Goal: Complete application form

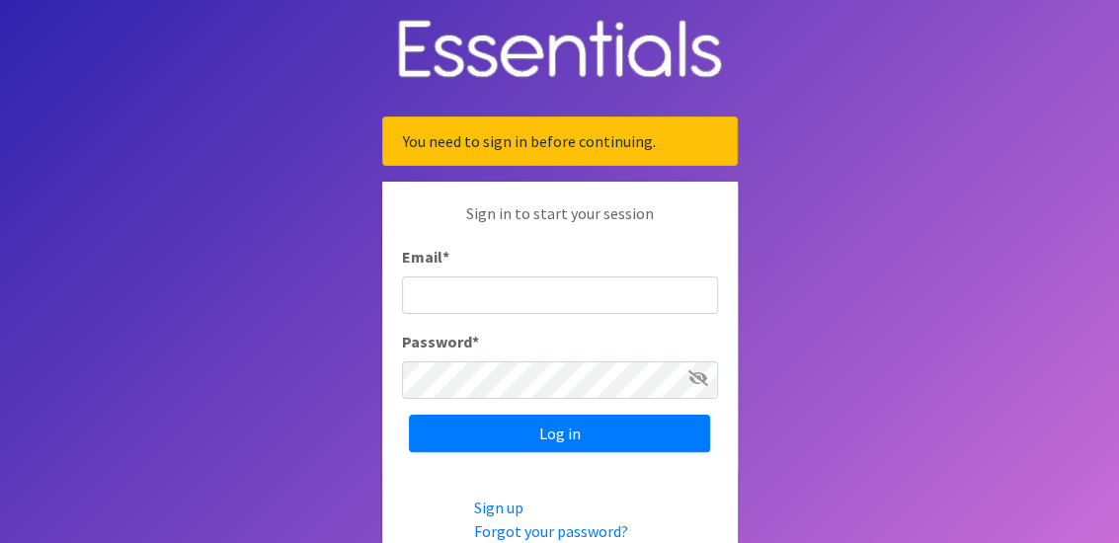
click at [526, 303] on input "Email *" at bounding box center [560, 296] width 316 height 38
type input "[EMAIL_ADDRESS][DOMAIN_NAME]"
click at [530, 346] on div "Password *" at bounding box center [560, 364] width 316 height 69
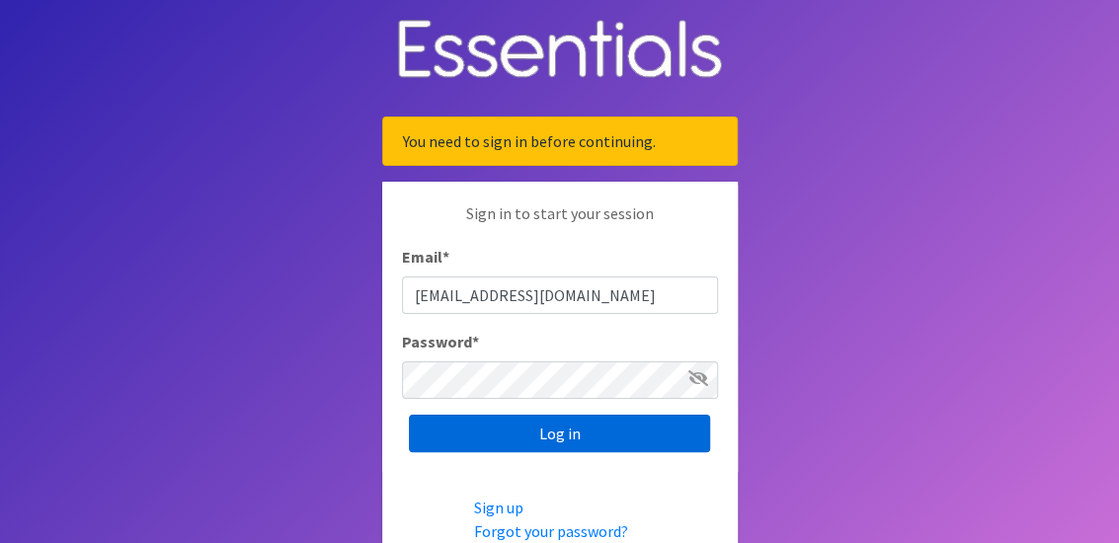
click at [629, 440] on input "Log in" at bounding box center [559, 434] width 301 height 38
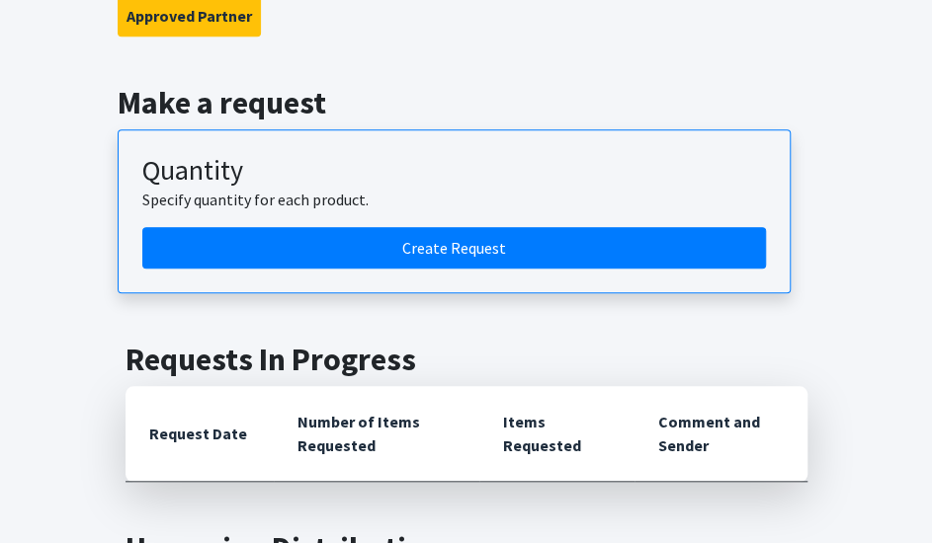
scroll to position [593, 0]
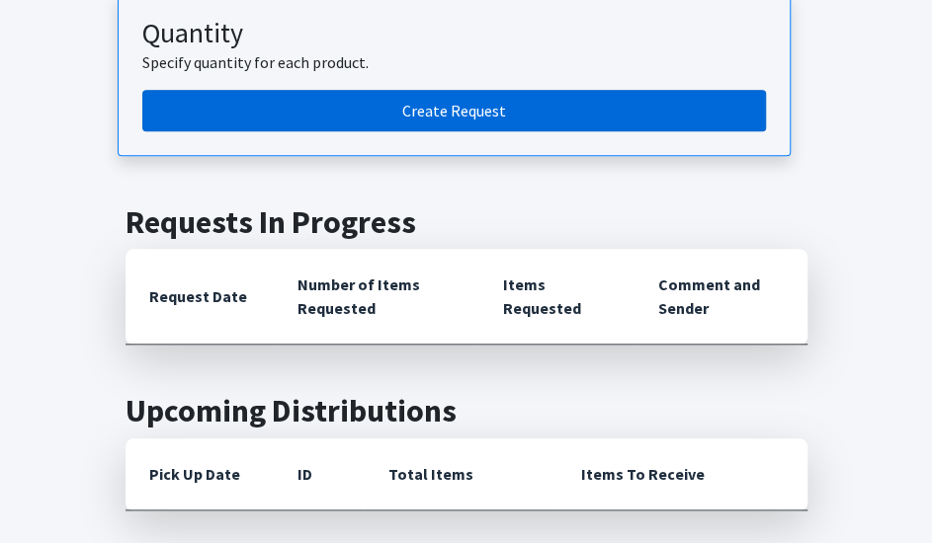
click at [398, 104] on link "Create Request" at bounding box center [453, 110] width 623 height 41
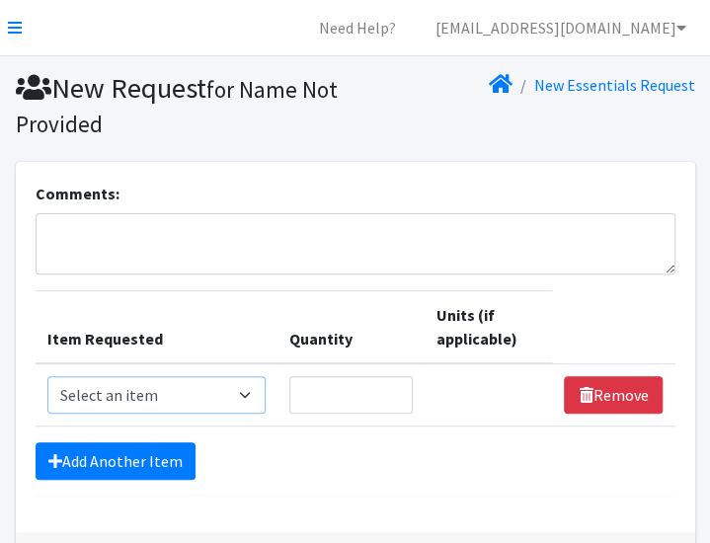
click at [241, 400] on select "Select an item # of Children this order will serve # of Individuals Living in H…" at bounding box center [156, 395] width 218 height 38
select select "1963"
click at [47, 376] on select "Select an item # of Children this order will serve # of Individuals Living in H…" at bounding box center [156, 395] width 218 height 38
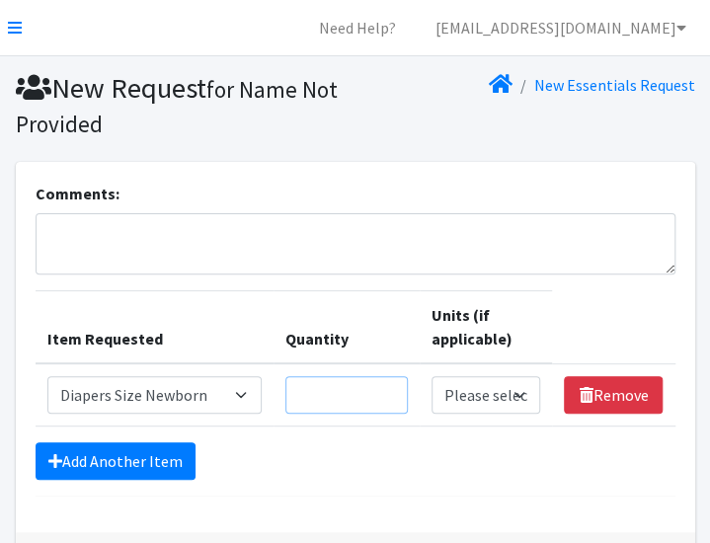
click at [358, 390] on input "Quantity" at bounding box center [347, 395] width 123 height 38
type input "9"
click at [522, 388] on select "Please select a unit units Packs" at bounding box center [486, 395] width 109 height 38
select select "Pack"
click at [433, 376] on select "Please select a unit units Packs" at bounding box center [486, 395] width 109 height 38
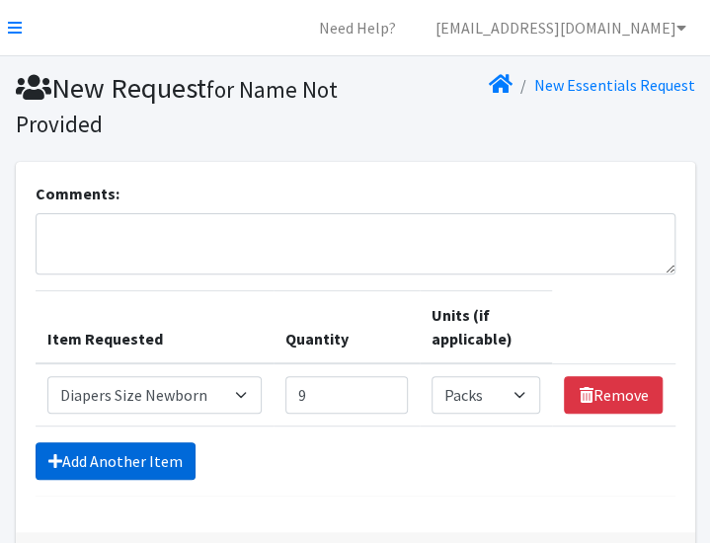
click at [170, 448] on link "Add Another Item" at bounding box center [116, 462] width 160 height 38
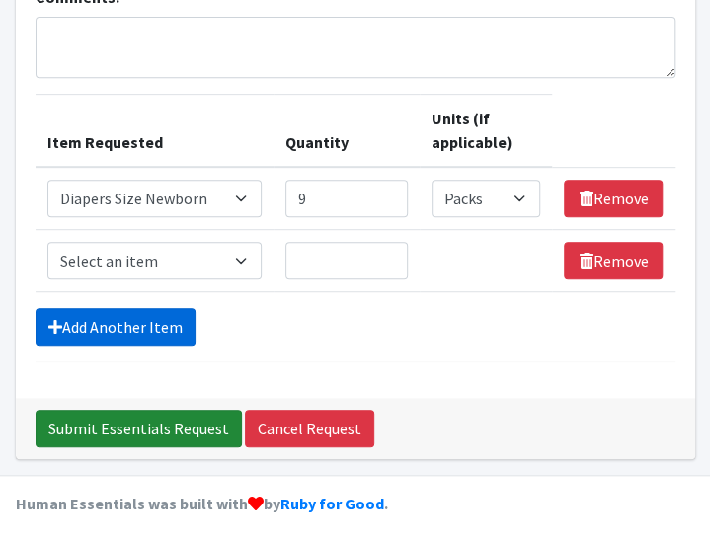
scroll to position [200, 0]
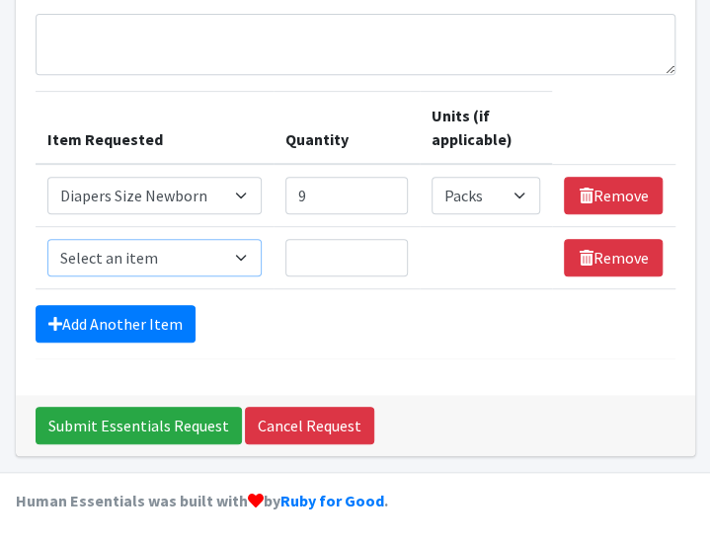
click at [224, 243] on select "Select an item # of Children this order will serve # of Individuals Living in H…" at bounding box center [154, 258] width 215 height 38
select select "1964"
click at [47, 239] on select "Select an item # of Children this order will serve # of Individuals Living in H…" at bounding box center [154, 258] width 215 height 38
click at [365, 246] on input "Quantity" at bounding box center [347, 258] width 123 height 38
type input "19"
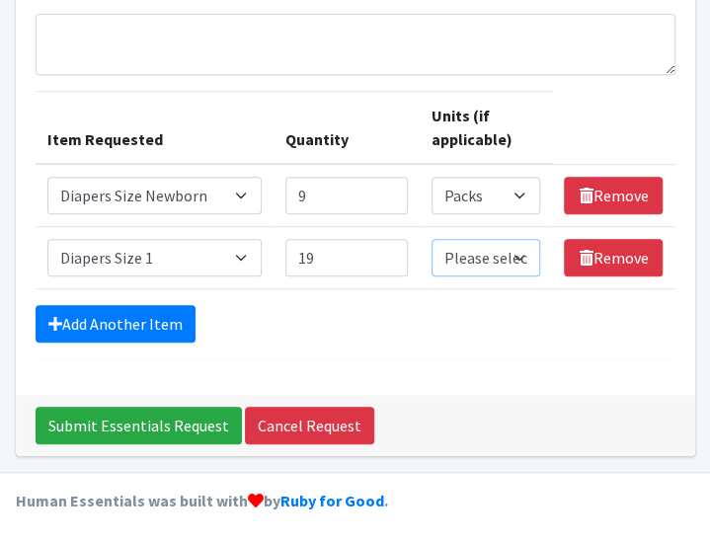
click at [468, 251] on select "Please select a unit units Packs" at bounding box center [486, 258] width 109 height 38
select select "Pack"
click at [433, 239] on select "Please select a unit units Packs" at bounding box center [486, 258] width 109 height 38
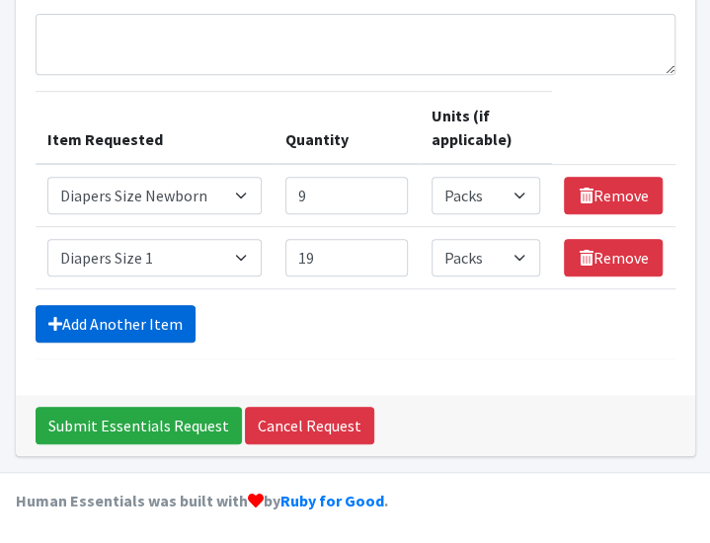
click at [105, 319] on link "Add Another Item" at bounding box center [116, 324] width 160 height 38
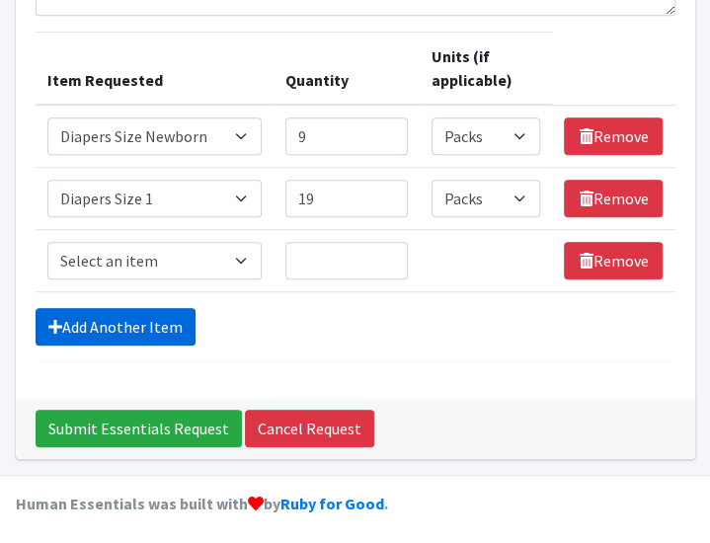
scroll to position [261, 0]
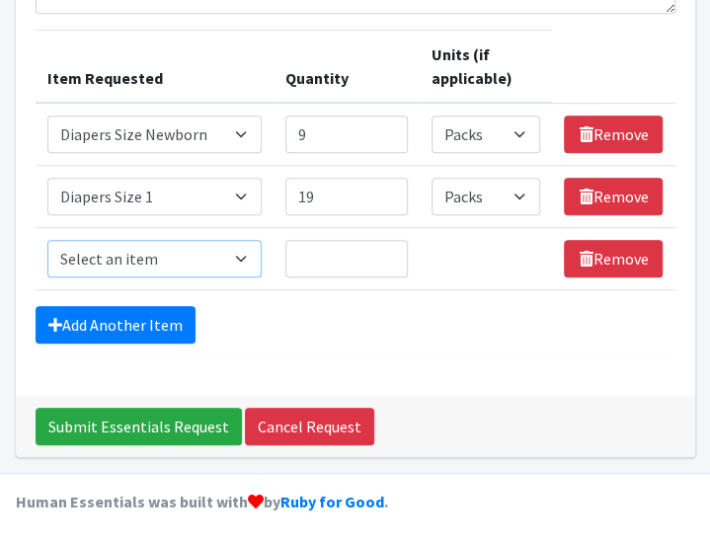
click at [234, 264] on select "Select an item # of Children this order will serve # of Individuals Living in H…" at bounding box center [154, 259] width 215 height 38
select select "1965"
click at [47, 240] on select "Select an item # of Children this order will serve # of Individuals Living in H…" at bounding box center [154, 259] width 215 height 38
click at [379, 252] on input "Quantity" at bounding box center [347, 259] width 123 height 38
type input "19"
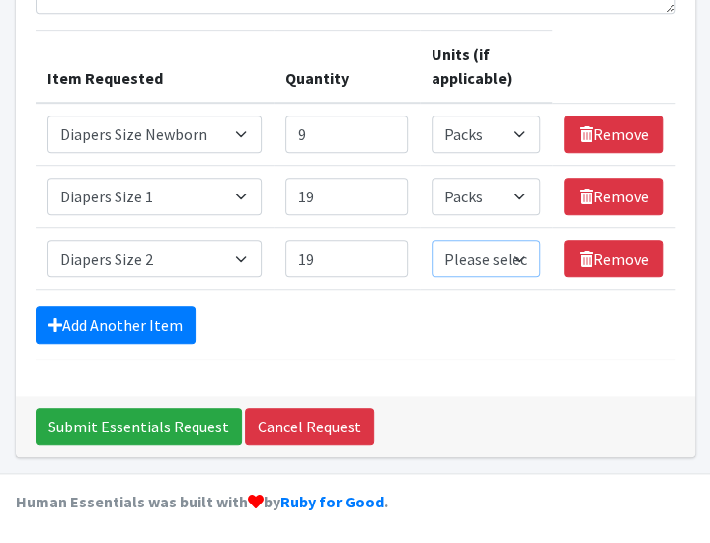
click at [499, 264] on select "Please select a unit units Packs" at bounding box center [486, 259] width 109 height 38
select select "Pack"
click at [433, 240] on select "Please select a unit units Packs" at bounding box center [486, 259] width 109 height 38
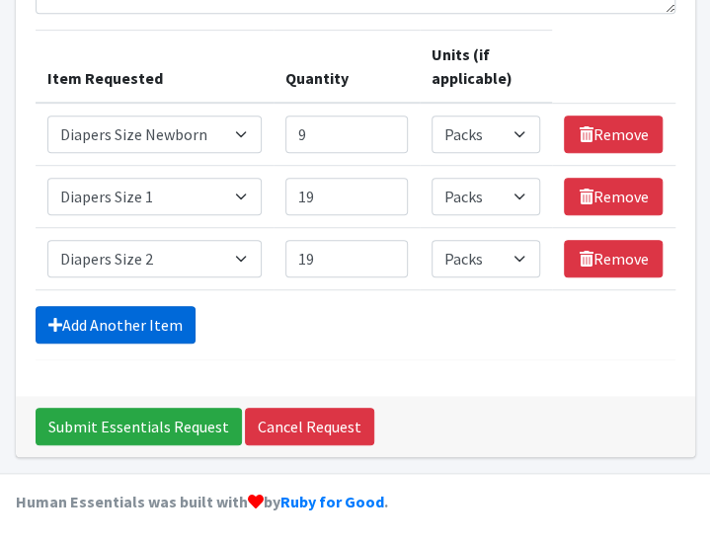
drag, startPoint x: 116, startPoint y: 319, endPoint x: 135, endPoint y: 325, distance: 20.6
click at [117, 319] on link "Add Another Item" at bounding box center [116, 325] width 160 height 38
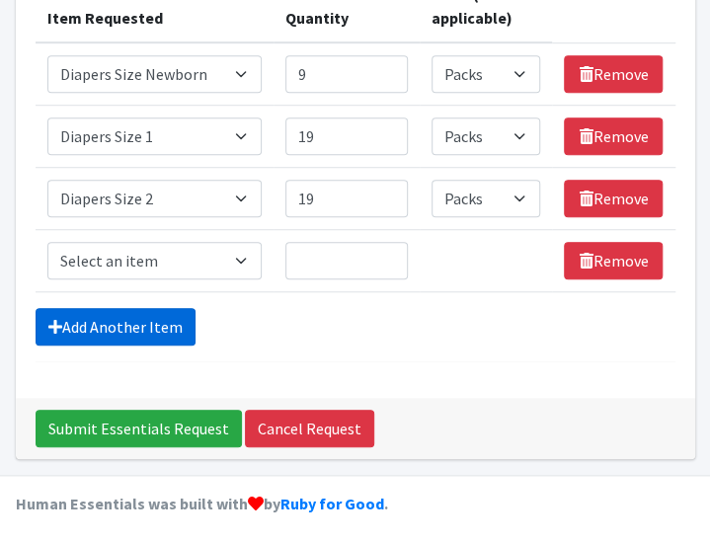
scroll to position [323, 0]
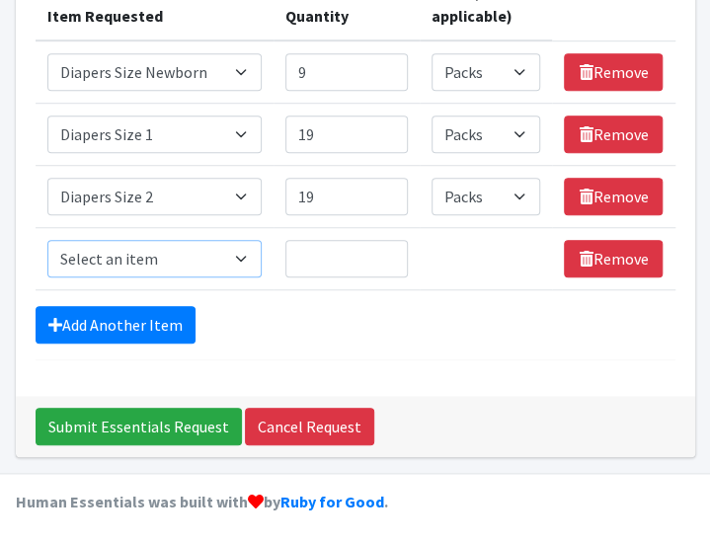
click at [241, 247] on select "Select an item # of Children this order will serve # of Individuals Living in H…" at bounding box center [154, 259] width 215 height 38
select select "1966"
click at [47, 240] on select "Select an item # of Children this order will serve # of Individuals Living in H…" at bounding box center [154, 259] width 215 height 38
click at [348, 252] on input "Quantity" at bounding box center [347, 259] width 123 height 38
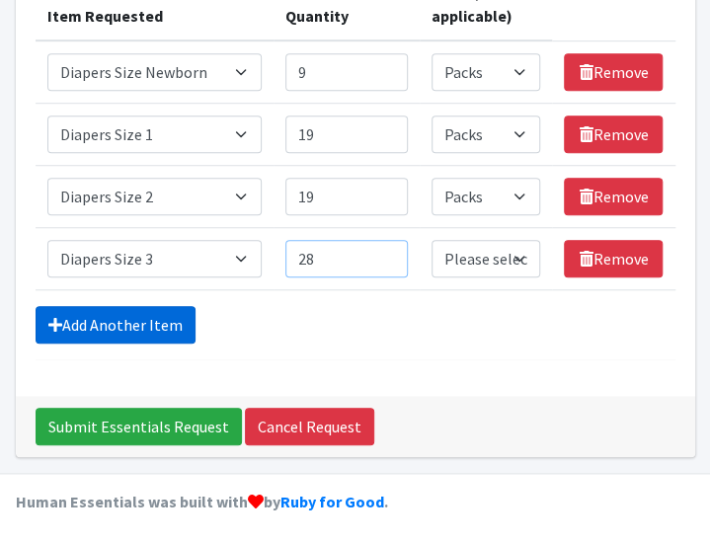
type input "28"
click at [89, 321] on link "Add Another Item" at bounding box center [116, 325] width 160 height 38
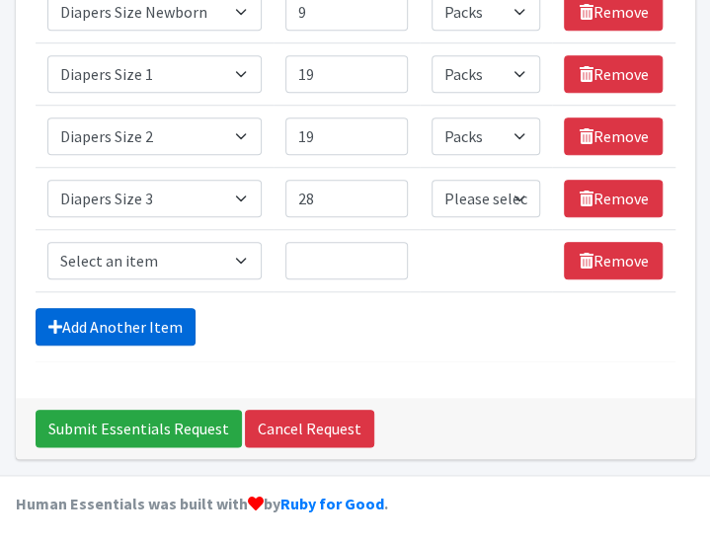
scroll to position [385, 0]
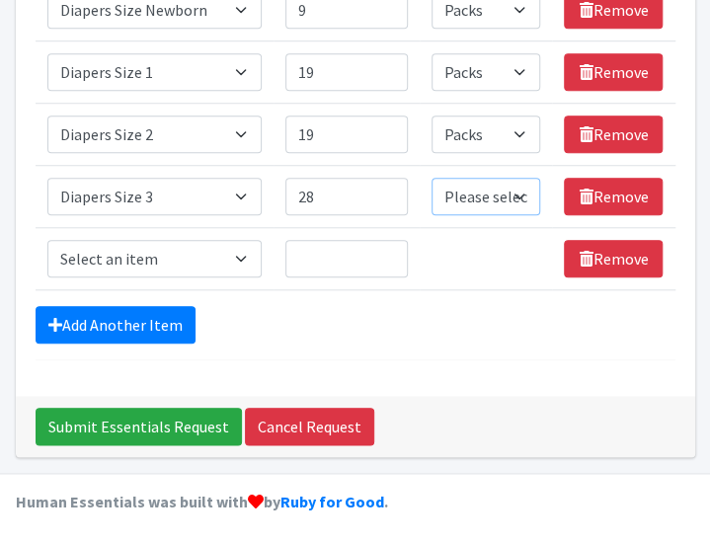
click at [522, 197] on select "Please select a unit units Packs" at bounding box center [486, 197] width 109 height 38
select select "Pack"
click at [433, 178] on select "Please select a unit units Packs" at bounding box center [486, 197] width 109 height 38
click at [241, 240] on select "Select an item # of Children this order will serve # of Individuals Living in H…" at bounding box center [154, 259] width 215 height 38
select select "1967"
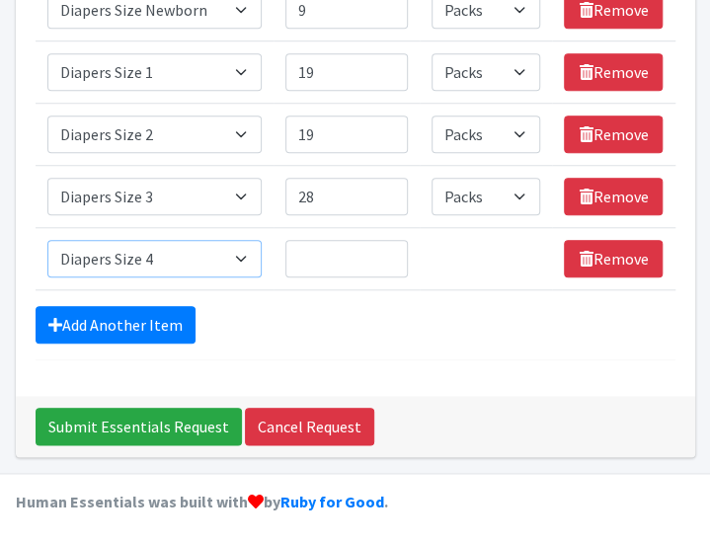
click at [47, 240] on select "Select an item # of Children this order will serve # of Individuals Living in H…" at bounding box center [154, 259] width 215 height 38
click at [332, 253] on input "Quantity" at bounding box center [347, 259] width 123 height 38
type input "27"
click at [516, 260] on select "Please select a unit units Packs" at bounding box center [486, 259] width 109 height 38
select select "Pack"
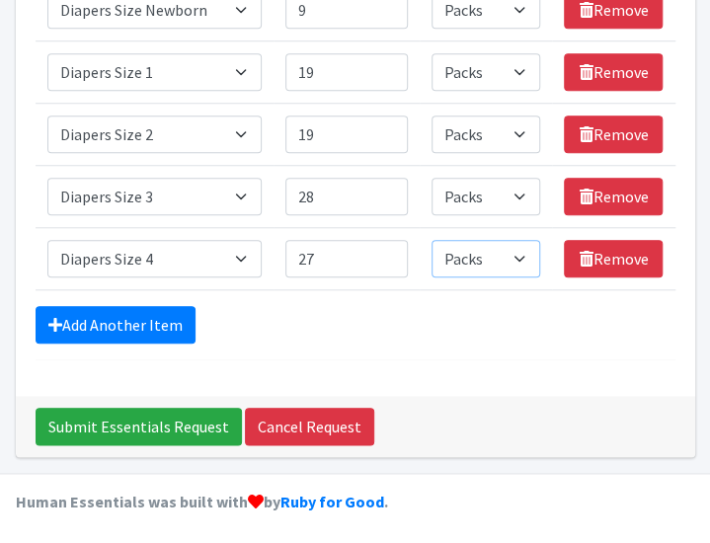
click at [433, 240] on select "Please select a unit units Packs" at bounding box center [486, 259] width 109 height 38
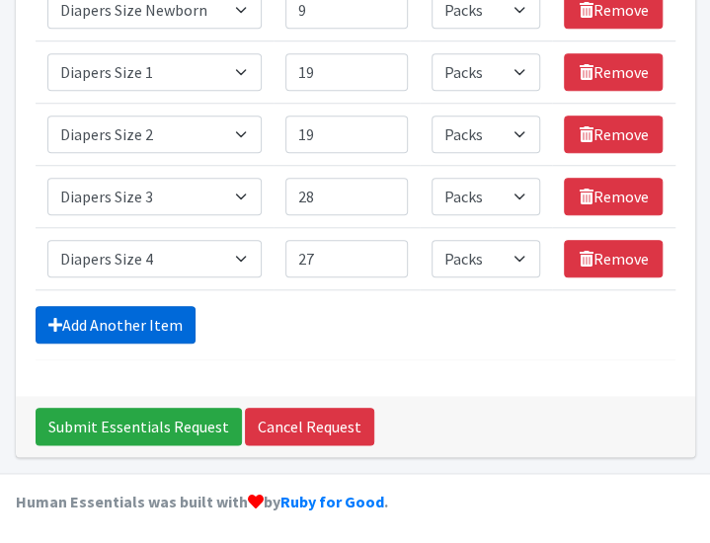
click at [150, 313] on link "Add Another Item" at bounding box center [116, 325] width 160 height 38
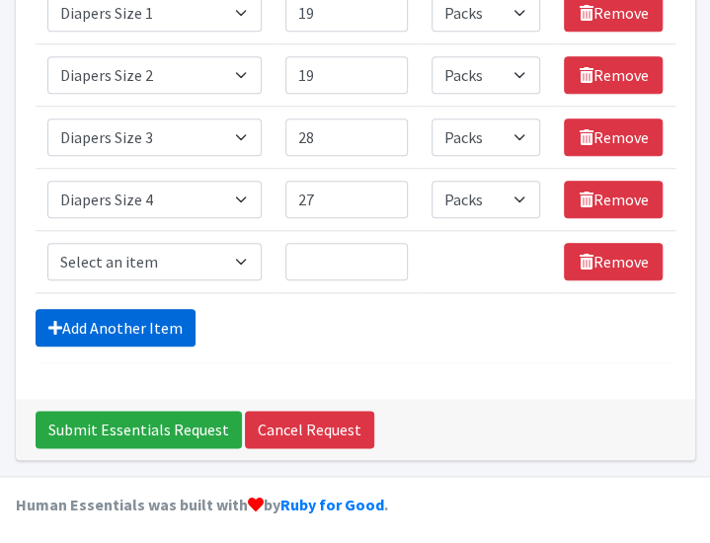
scroll to position [447, 0]
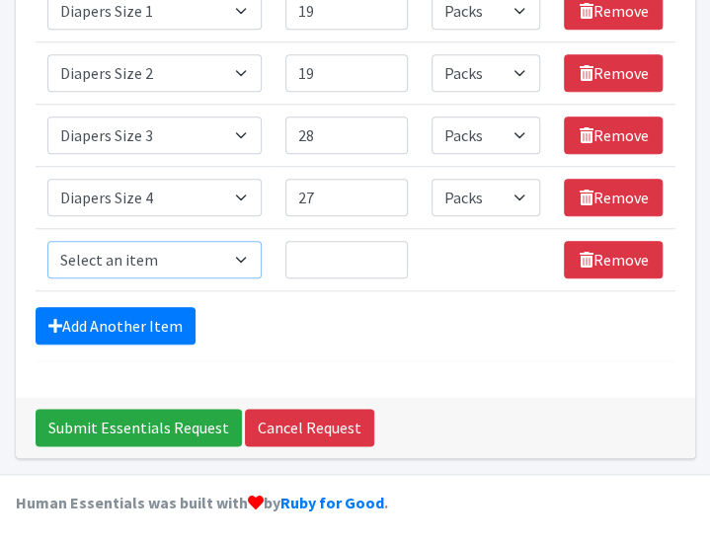
click at [245, 256] on select "Select an item # of Children this order will serve # of Individuals Living in H…" at bounding box center [154, 260] width 215 height 38
select select "1968"
click at [47, 241] on select "Select an item # of Children this order will serve # of Individuals Living in H…" at bounding box center [154, 260] width 215 height 38
click at [375, 259] on input "Quantity" at bounding box center [347, 260] width 123 height 38
type input "30"
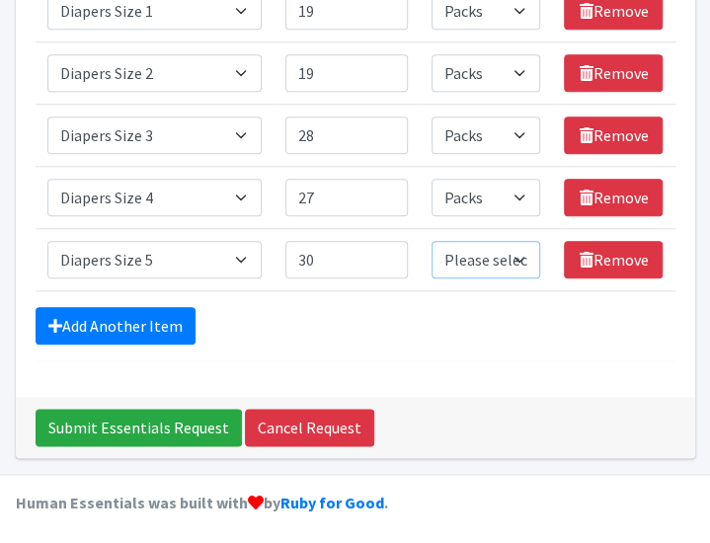
drag, startPoint x: 492, startPoint y: 262, endPoint x: 502, endPoint y: 253, distance: 13.3
click at [500, 252] on select "Please select a unit units Packs" at bounding box center [486, 260] width 109 height 38
select select "Pack"
click at [433, 241] on select "Please select a unit units Packs" at bounding box center [486, 260] width 109 height 38
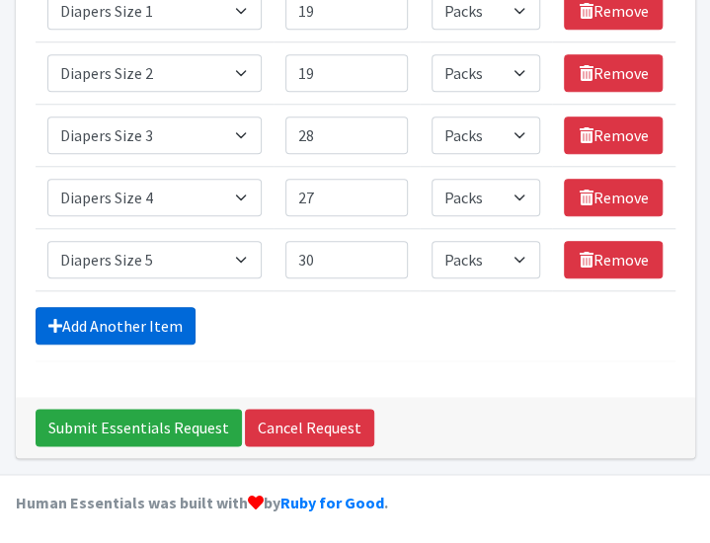
click at [151, 307] on link "Add Another Item" at bounding box center [116, 326] width 160 height 38
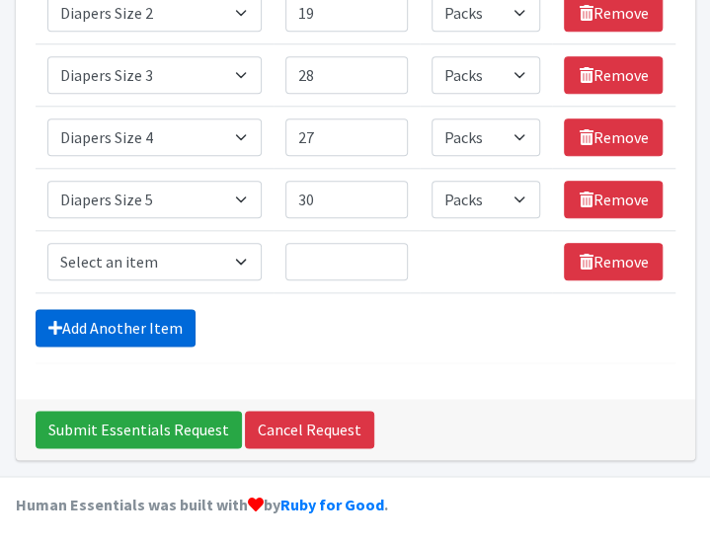
scroll to position [509, 0]
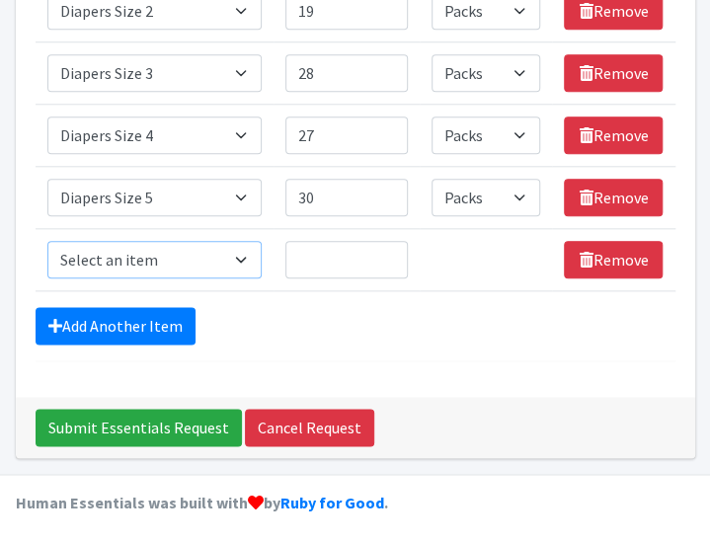
click at [183, 257] on select "Select an item # of Children this order will serve # of Individuals Living in H…" at bounding box center [154, 260] width 215 height 38
select select "1969"
click at [47, 241] on select "Select an item # of Children this order will serve # of Individuals Living in H…" at bounding box center [154, 260] width 215 height 38
click at [369, 265] on input "Quantity" at bounding box center [347, 260] width 123 height 38
type input "28"
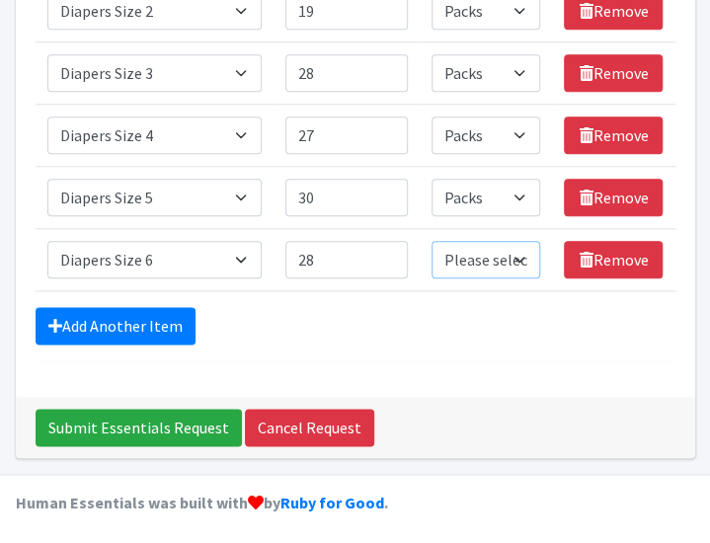
click at [517, 255] on select "Please select a unit units Packs" at bounding box center [486, 260] width 109 height 38
select select "Pack"
click at [433, 241] on select "Please select a unit units Packs" at bounding box center [486, 260] width 109 height 38
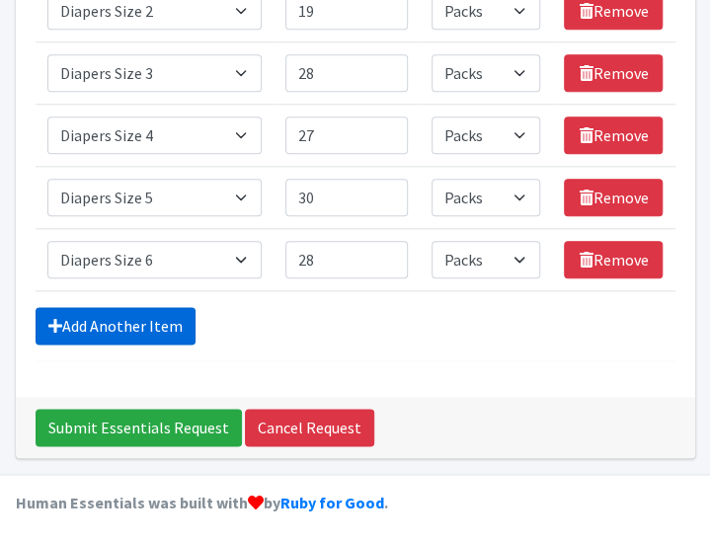
click at [142, 319] on link "Add Another Item" at bounding box center [116, 326] width 160 height 38
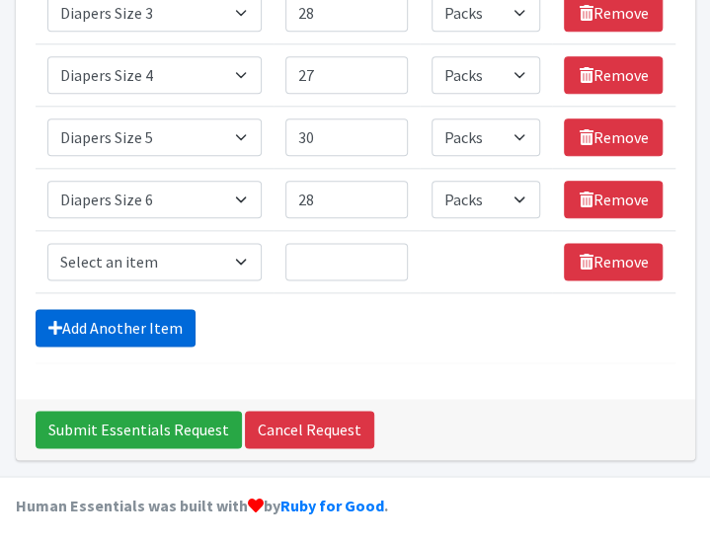
scroll to position [571, 0]
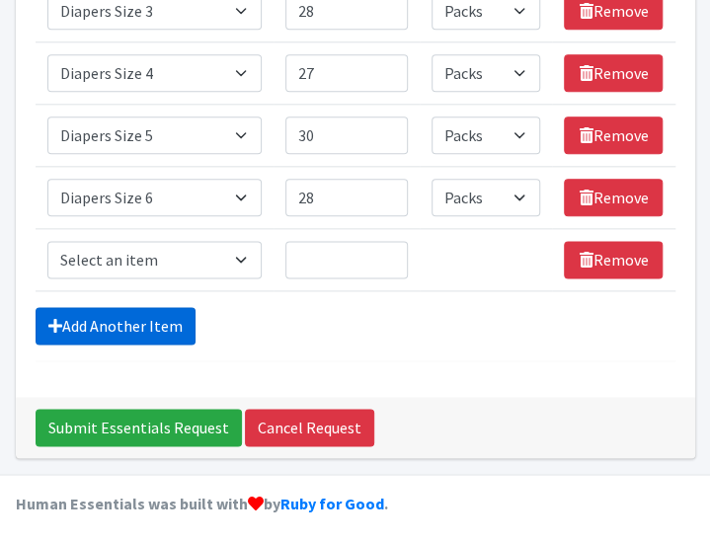
click at [219, 261] on select "Select an item # of Children this order will serve # of Individuals Living in H…" at bounding box center [154, 260] width 215 height 38
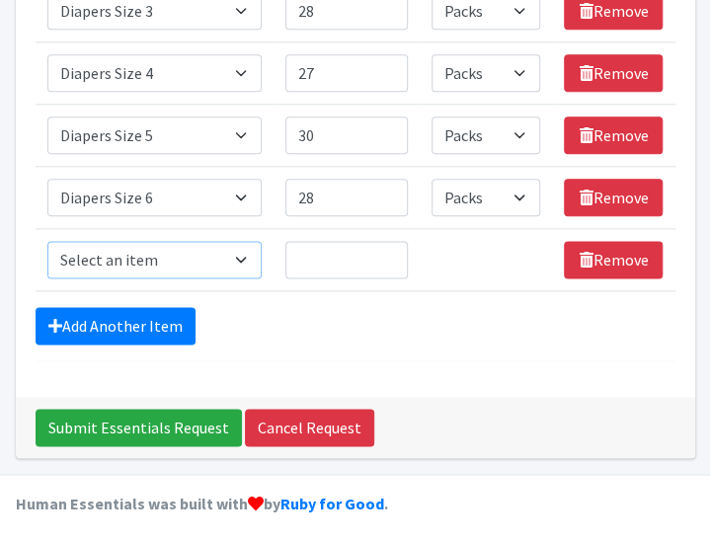
select select "1970"
click at [47, 241] on select "Select an item # of Children this order will serve # of Individuals Living in H…" at bounding box center [154, 260] width 215 height 38
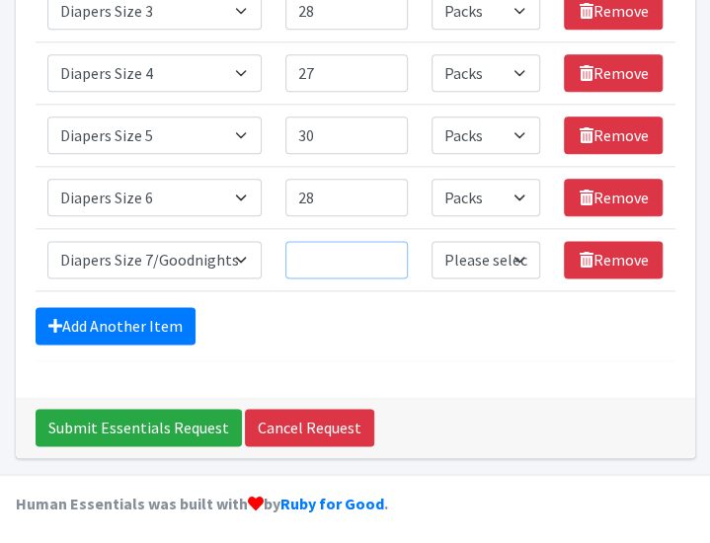
click at [338, 251] on input "Quantity" at bounding box center [347, 260] width 123 height 38
type input "10"
click at [512, 252] on select "Please select a unit units Packs" at bounding box center [486, 260] width 109 height 38
select select "Pack"
click at [433, 241] on select "Please select a unit units Packs" at bounding box center [486, 260] width 109 height 38
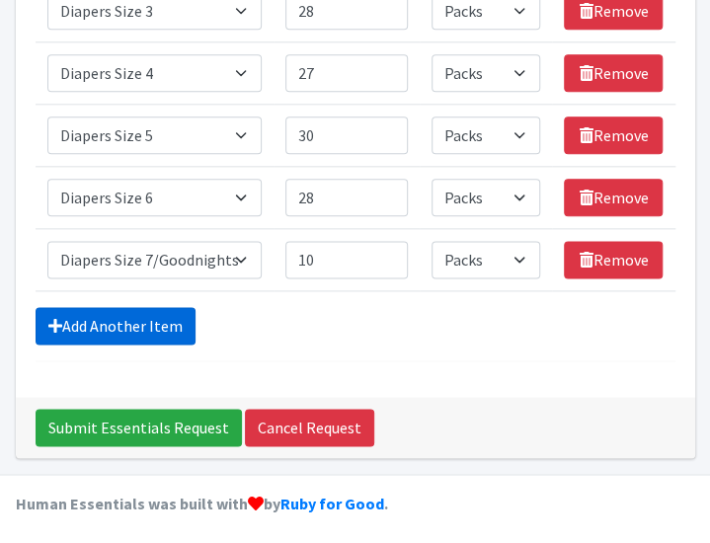
click at [102, 314] on link "Add Another Item" at bounding box center [116, 326] width 160 height 38
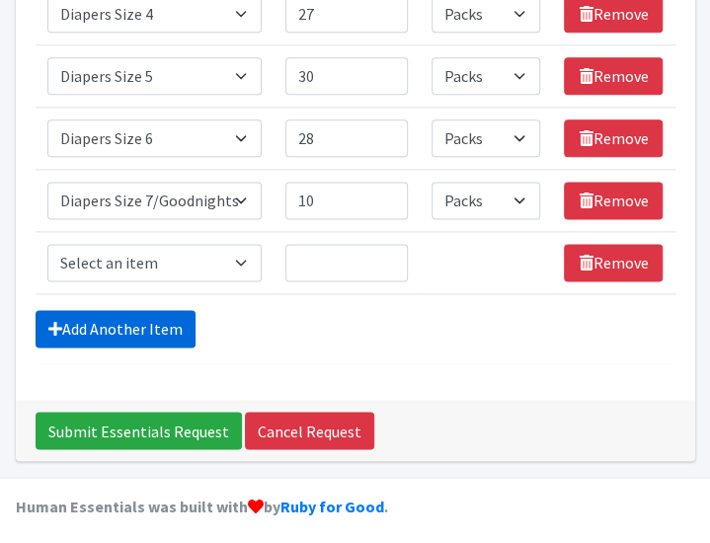
scroll to position [632, 0]
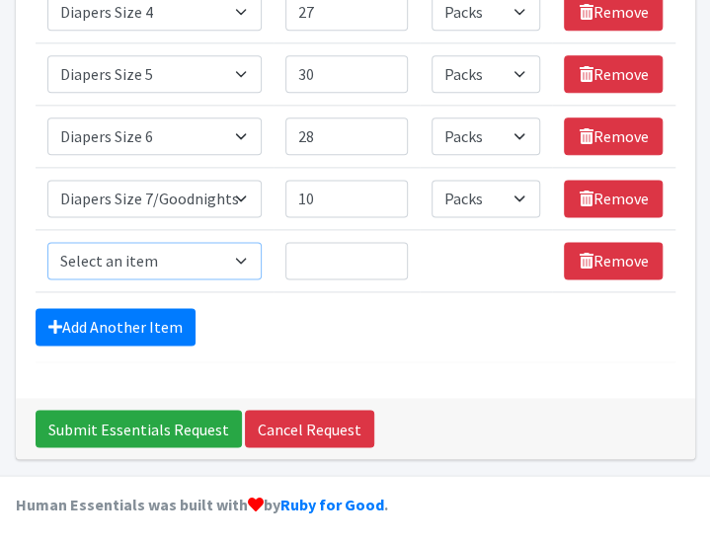
click at [246, 252] on select "Select an item # of Children this order will serve # of Individuals Living in H…" at bounding box center [154, 261] width 215 height 38
select select "1971"
click at [47, 242] on select "Select an item # of Children this order will serve # of Individuals Living in H…" at bounding box center [154, 261] width 215 height 38
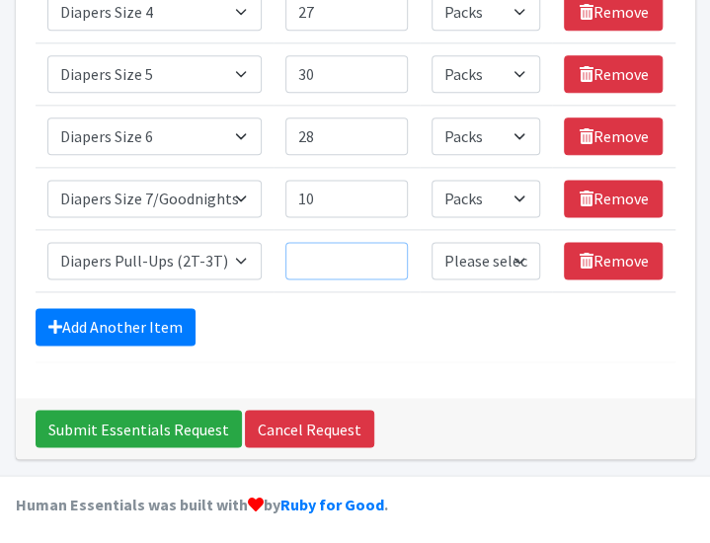
click at [347, 255] on input "Quantity" at bounding box center [347, 261] width 123 height 38
type input "6"
click at [516, 265] on select "Please select a unit units Packs" at bounding box center [486, 261] width 109 height 38
select select "Pack"
click at [433, 242] on select "Please select a unit units Packs" at bounding box center [486, 261] width 109 height 38
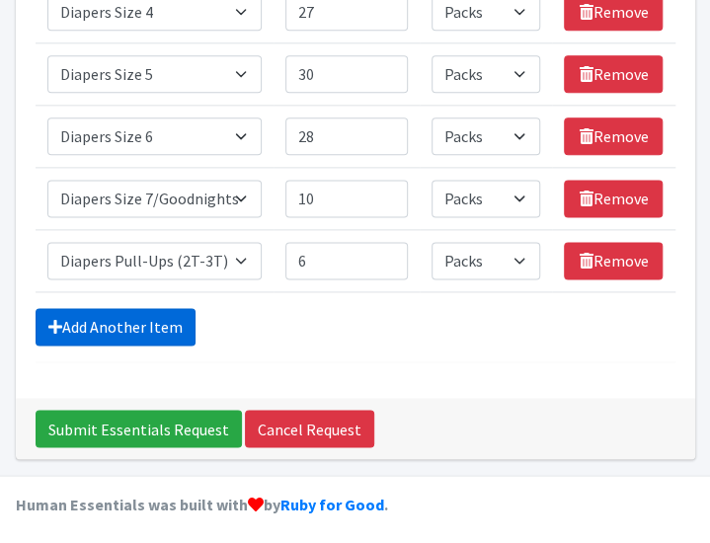
click at [154, 309] on link "Add Another Item" at bounding box center [116, 327] width 160 height 38
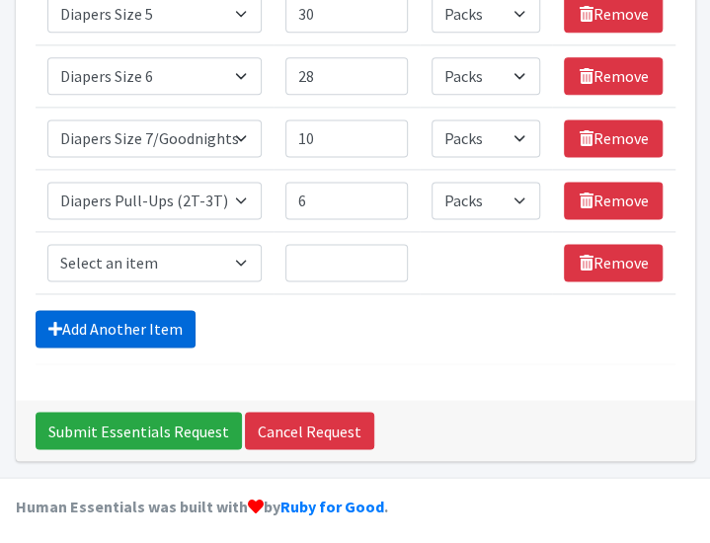
scroll to position [695, 0]
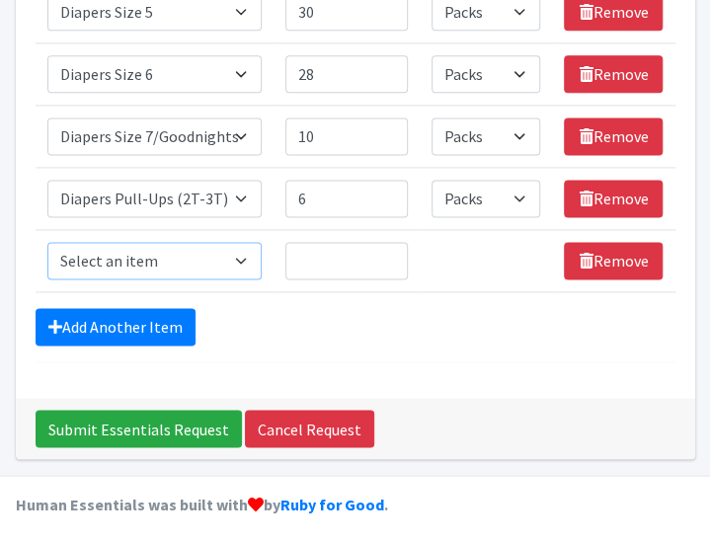
click at [235, 260] on select "Select an item # of Children this order will serve # of Individuals Living in H…" at bounding box center [154, 261] width 215 height 38
select select "1972"
click at [47, 242] on select "Select an item # of Children this order will serve # of Individuals Living in H…" at bounding box center [154, 261] width 215 height 38
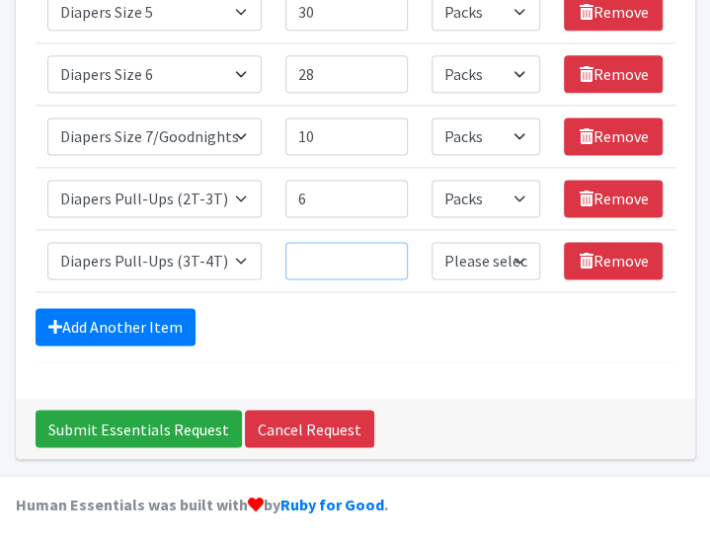
click at [338, 244] on input "Quantity" at bounding box center [347, 261] width 123 height 38
type input "5"
click at [526, 258] on select "Please select a unit units Packs" at bounding box center [486, 261] width 109 height 38
select select "Pack"
click at [433, 242] on select "Please select a unit units Packs" at bounding box center [486, 261] width 109 height 38
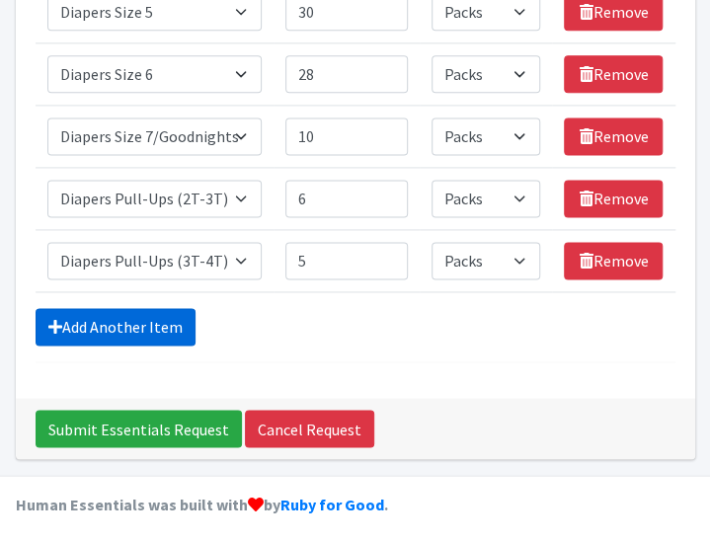
click at [177, 326] on link "Add Another Item" at bounding box center [116, 327] width 160 height 38
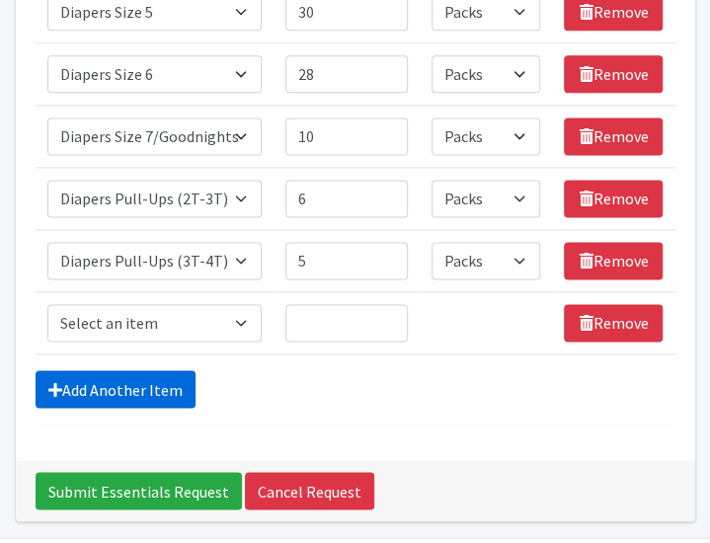
scroll to position [757, 0]
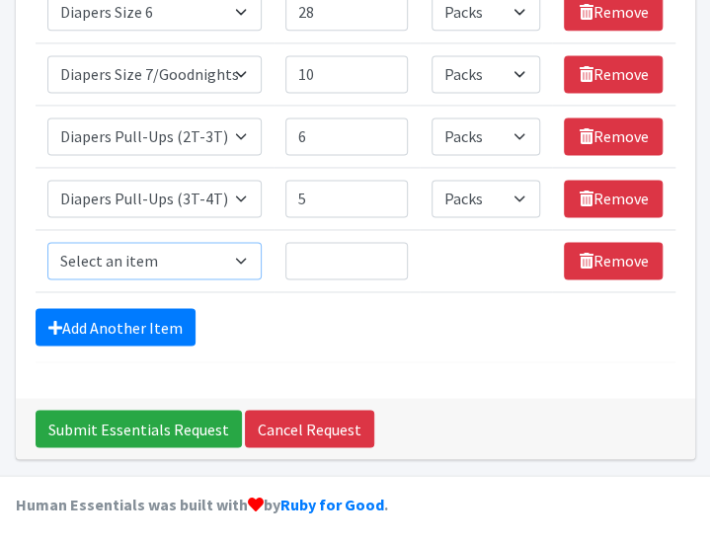
click at [240, 254] on select "Select an item # of Children this order will serve # of Individuals Living in H…" at bounding box center [154, 261] width 215 height 38
select select "1973"
click at [47, 242] on select "Select an item # of Children this order will serve # of Individuals Living in H…" at bounding box center [154, 261] width 215 height 38
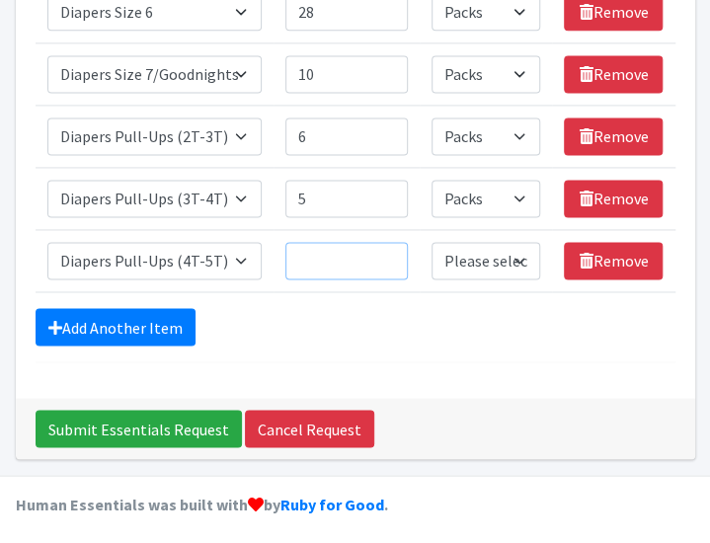
click at [327, 248] on input "Quantity" at bounding box center [347, 261] width 123 height 38
type input "5"
click at [520, 249] on select "Please select a unit units Packs" at bounding box center [486, 261] width 109 height 38
select select "Pack"
click at [433, 242] on select "Please select a unit units Packs" at bounding box center [486, 261] width 109 height 38
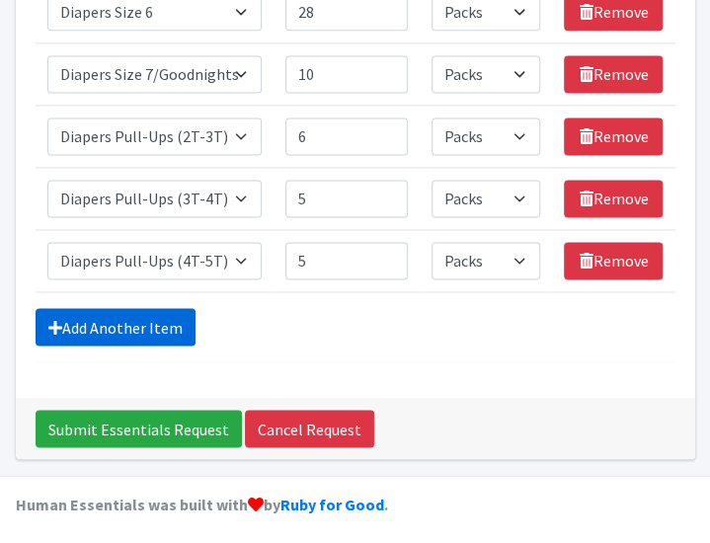
click at [132, 311] on link "Add Another Item" at bounding box center [116, 327] width 160 height 38
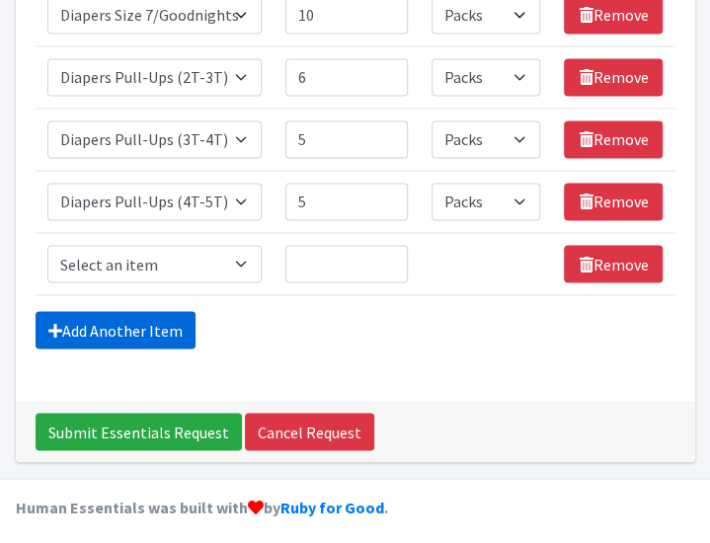
scroll to position [818, 0]
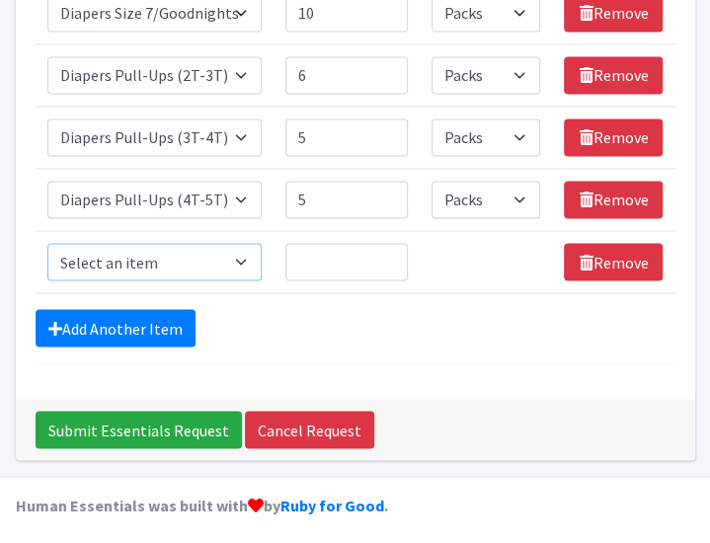
click at [246, 252] on select "Select an item # of Children this order will serve # of Individuals Living in H…" at bounding box center [154, 262] width 215 height 38
select select "1929"
click at [47, 243] on select "Select an item # of Children this order will serve # of Individuals Living in H…" at bounding box center [154, 262] width 215 height 38
click at [333, 256] on input "Quantity" at bounding box center [347, 262] width 123 height 38
click at [433, 335] on div "Add Another Item" at bounding box center [356, 328] width 640 height 38
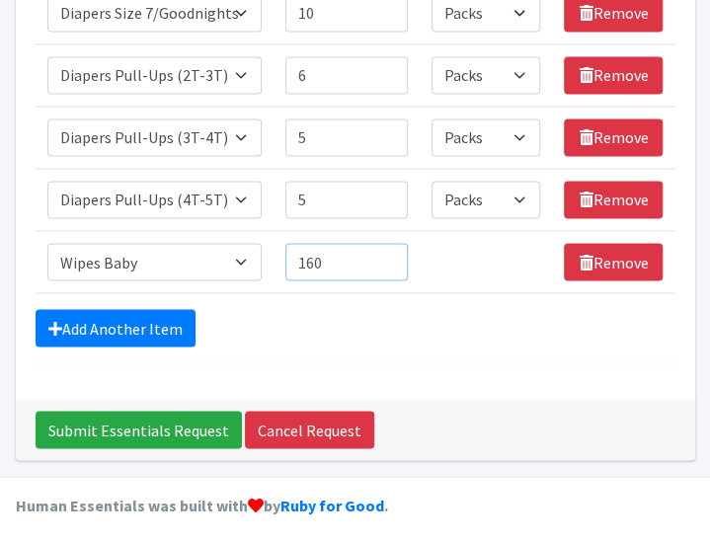
click at [336, 257] on input "160" at bounding box center [347, 262] width 123 height 38
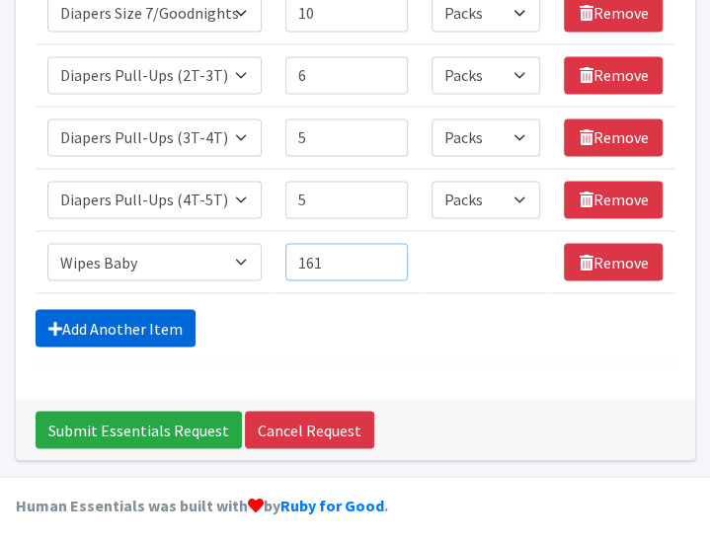
type input "161"
click at [110, 314] on link "Add Another Item" at bounding box center [116, 328] width 160 height 38
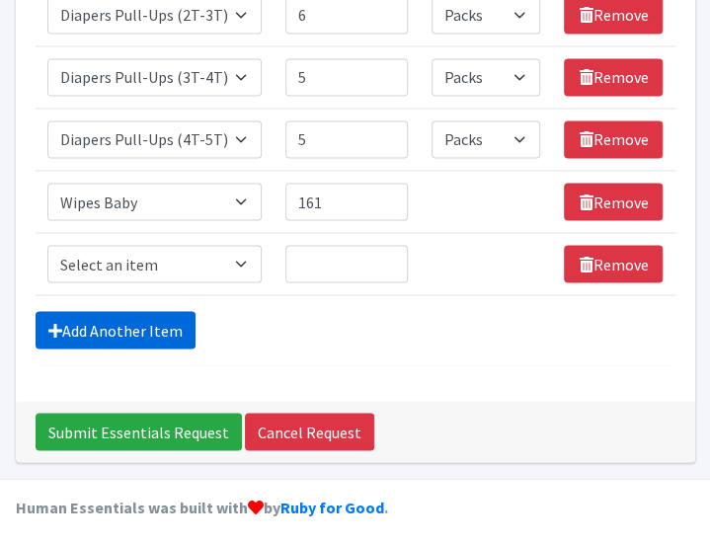
scroll to position [880, 0]
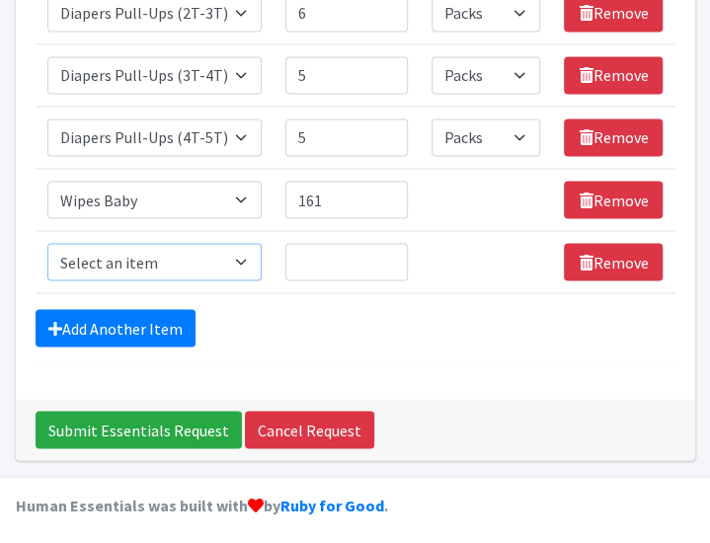
click at [246, 253] on select "Select an item # of Children this order will serve # of Individuals Living in H…" at bounding box center [154, 262] width 215 height 38
select select "5773"
click at [47, 243] on select "Select an item # of Children this order will serve # of Individuals Living in H…" at bounding box center [154, 262] width 215 height 38
click at [340, 256] on input "Quantity" at bounding box center [347, 262] width 123 height 38
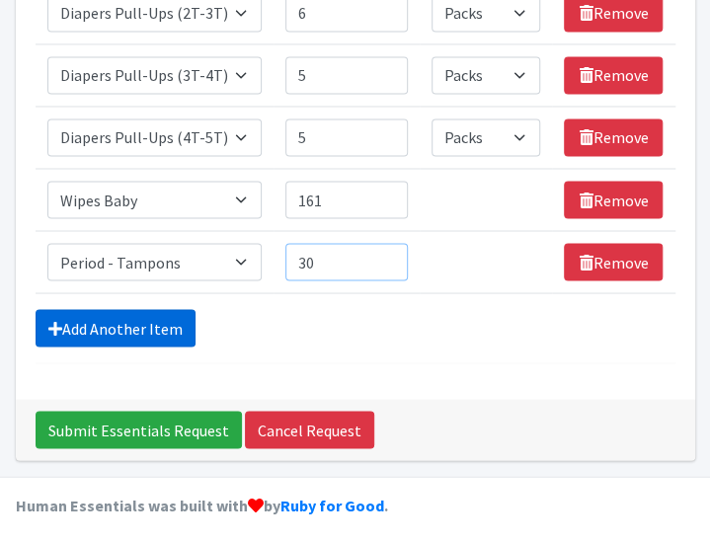
type input "30"
click at [130, 312] on link "Add Another Item" at bounding box center [116, 328] width 160 height 38
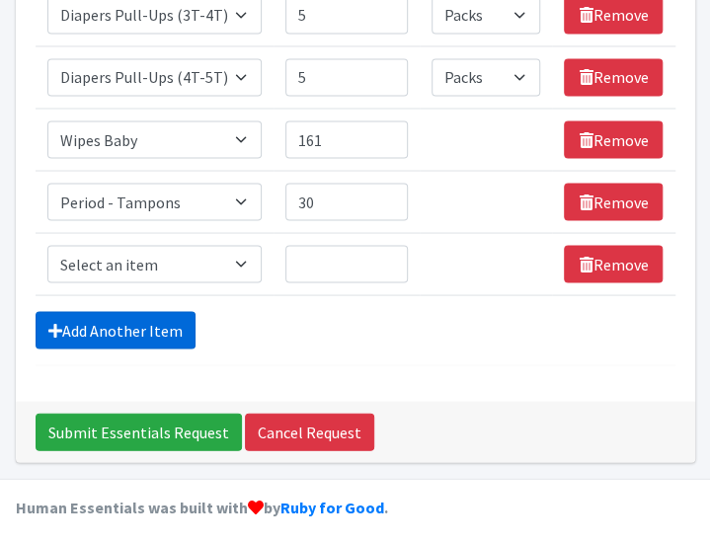
scroll to position [942, 0]
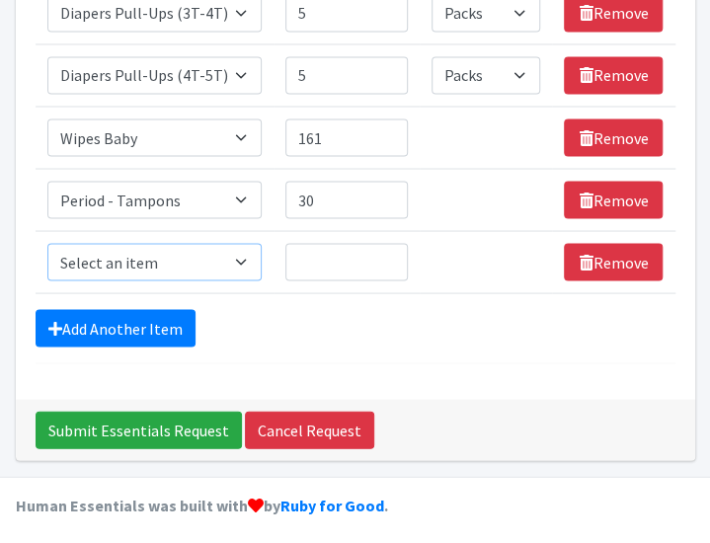
click at [242, 256] on select "Select an item # of Children this order will serve # of Individuals Living in H…" at bounding box center [154, 262] width 215 height 38
select select "5772"
click at [47, 243] on select "Select an item # of Children this order will serve # of Individuals Living in H…" at bounding box center [154, 262] width 215 height 38
click at [334, 258] on input "Quantity" at bounding box center [347, 262] width 123 height 38
type input "30"
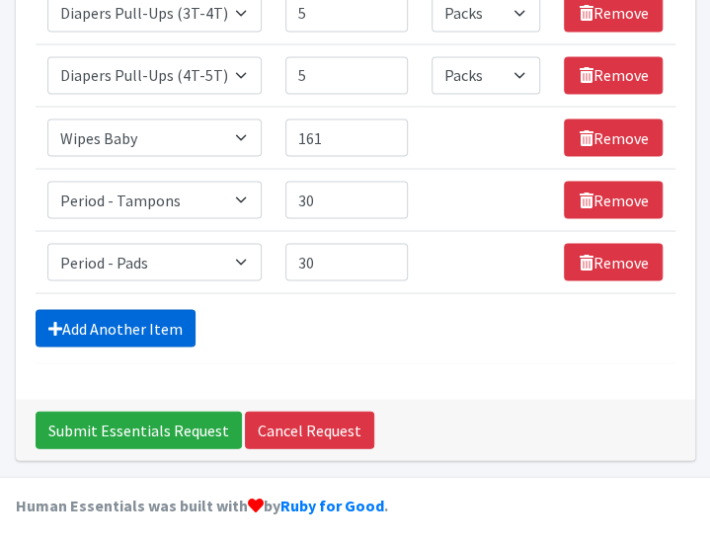
click at [155, 327] on link "Add Another Item" at bounding box center [116, 328] width 160 height 38
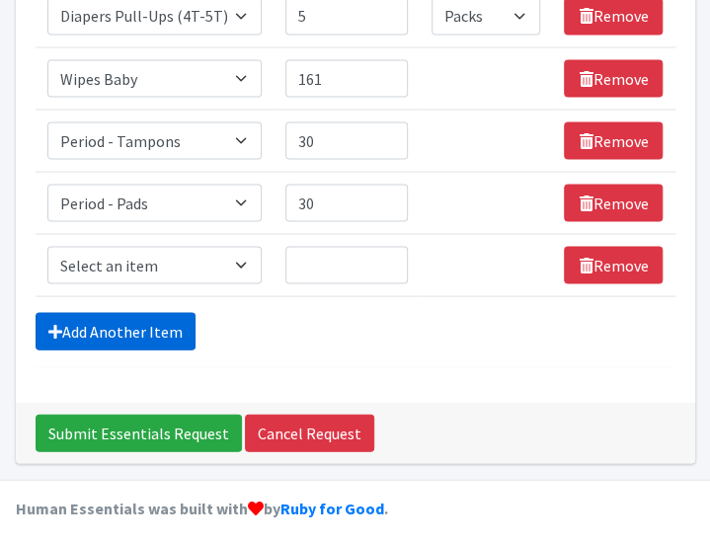
scroll to position [1004, 0]
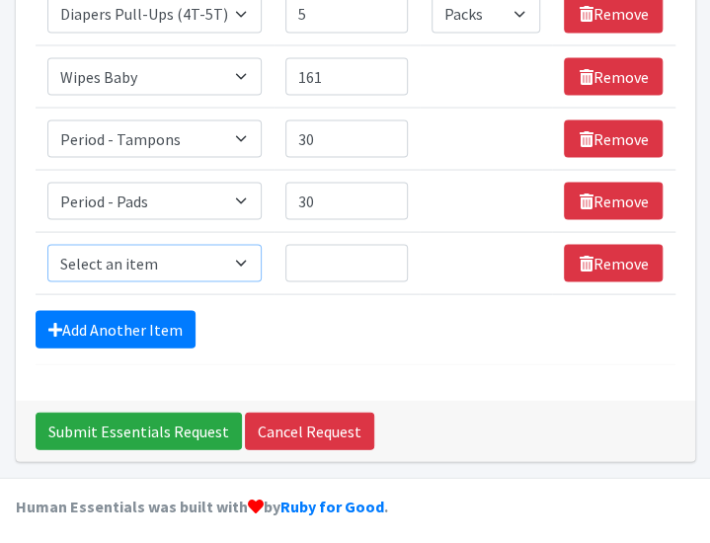
click at [245, 267] on select "Select an item # of Children this order will serve # of Individuals Living in H…" at bounding box center [154, 263] width 215 height 38
select select "6076"
click at [47, 244] on select "Select an item # of Children this order will serve # of Individuals Living in H…" at bounding box center [154, 263] width 215 height 38
click at [346, 246] on input "Quantity" at bounding box center [347, 263] width 123 height 38
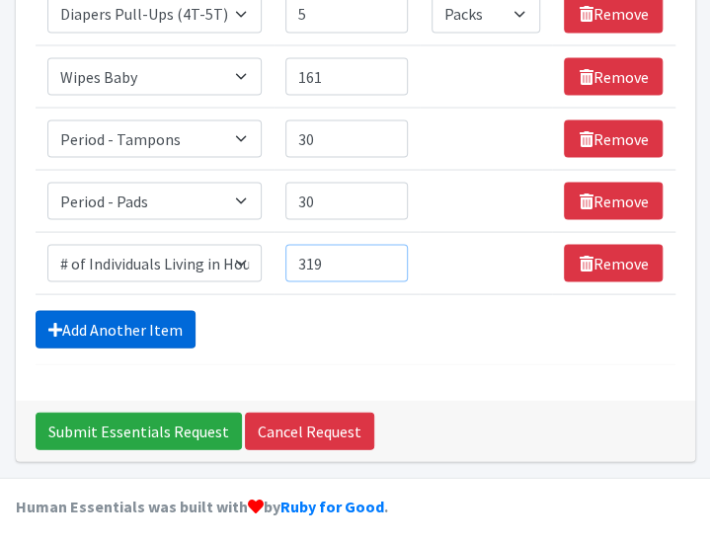
type input "319"
click at [137, 317] on link "Add Another Item" at bounding box center [116, 329] width 160 height 38
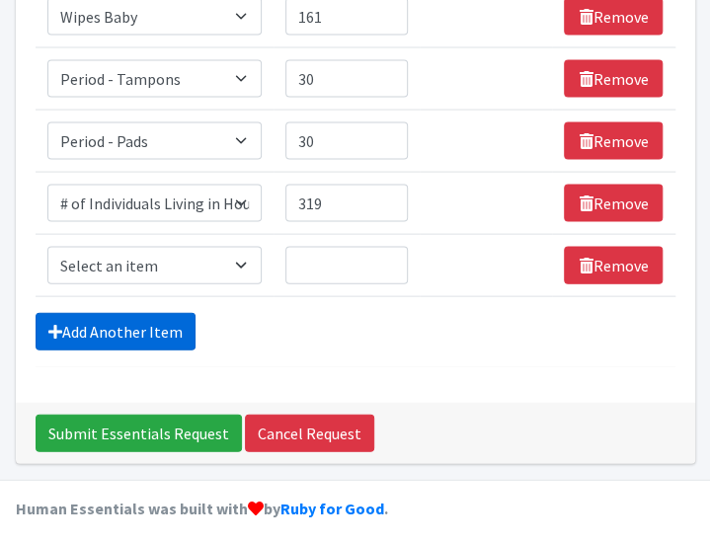
scroll to position [1066, 0]
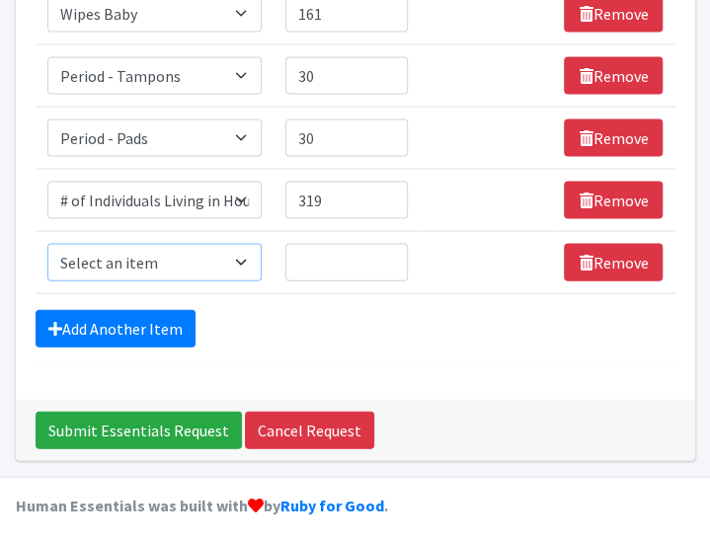
click at [235, 264] on select "Select an item # of Children this order will serve # of Individuals Living in H…" at bounding box center [154, 263] width 215 height 38
select select "13431"
click at [47, 244] on select "Select an item # of Children this order will serve # of Individuals Living in H…" at bounding box center [154, 263] width 215 height 38
click at [309, 258] on input "Quantity" at bounding box center [347, 263] width 123 height 38
type input "67"
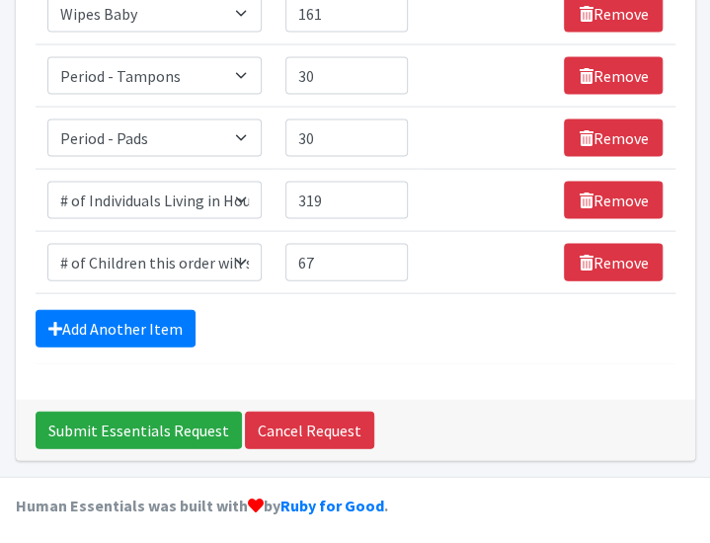
click at [323, 333] on div "Add Another Item" at bounding box center [356, 329] width 640 height 38
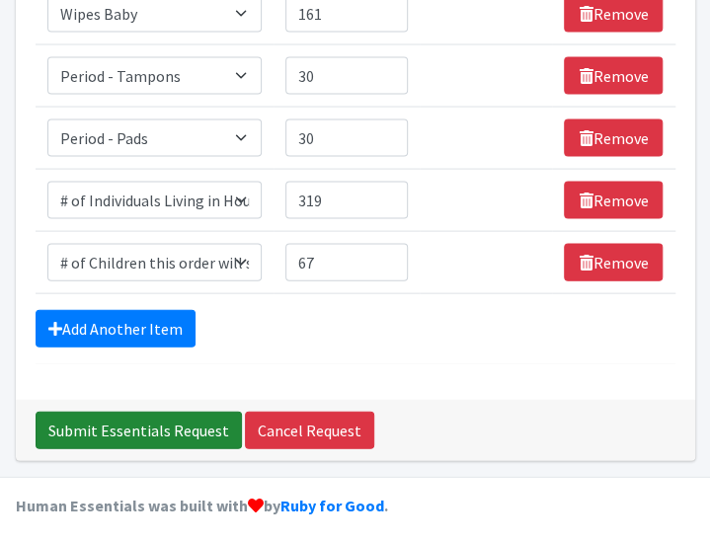
click at [148, 419] on input "Submit Essentials Request" at bounding box center [139, 431] width 206 height 38
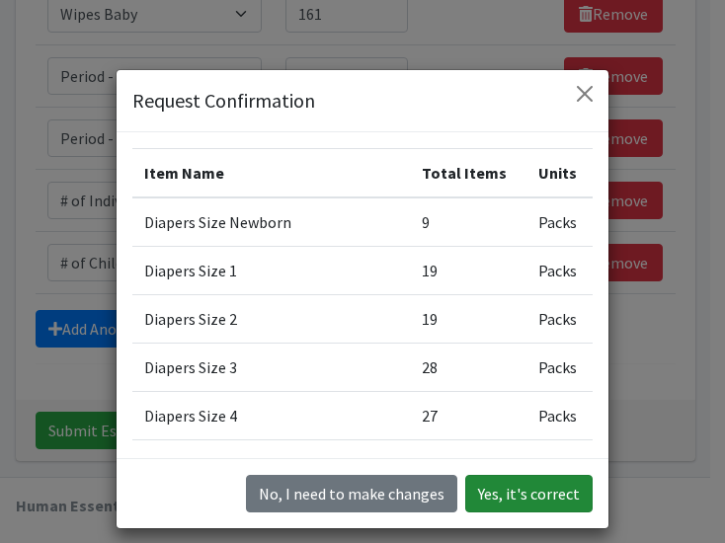
click at [543, 486] on button "Yes, it's correct" at bounding box center [528, 494] width 127 height 38
